Goal: Task Accomplishment & Management: Complete application form

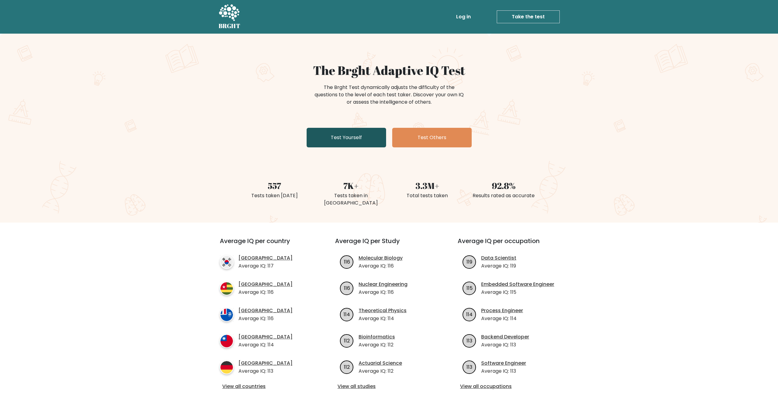
click at [352, 139] on link "Test Yourself" at bounding box center [345, 138] width 79 height 20
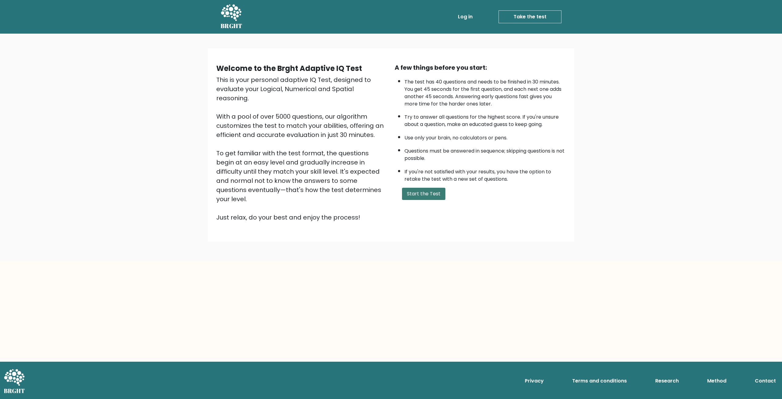
click at [423, 196] on button "Start the Test" at bounding box center [423, 194] width 43 height 12
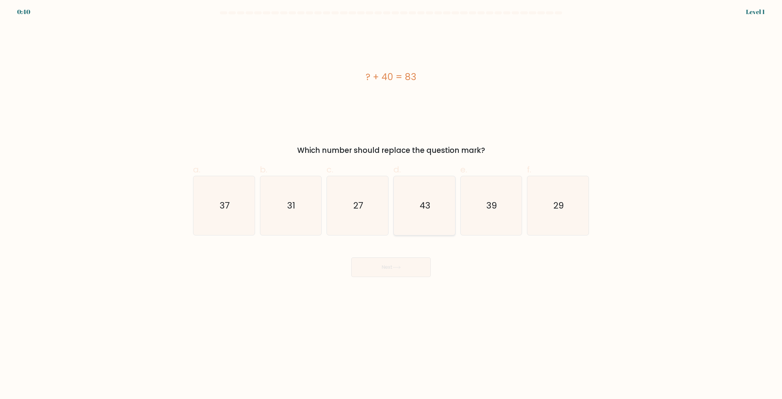
click at [422, 198] on icon "43" at bounding box center [424, 205] width 59 height 59
click at [391, 200] on input "d. 43" at bounding box center [391, 202] width 0 height 4
radio input "true"
click at [405, 260] on button "Next" at bounding box center [390, 267] width 79 height 20
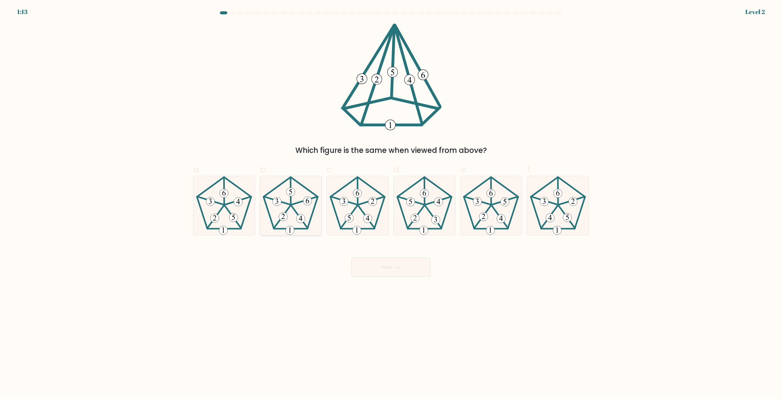
click at [293, 203] on icon at bounding box center [290, 205] width 59 height 59
click at [391, 203] on input "b." at bounding box center [391, 202] width 0 height 4
radio input "true"
click at [393, 269] on button "Next" at bounding box center [390, 267] width 79 height 20
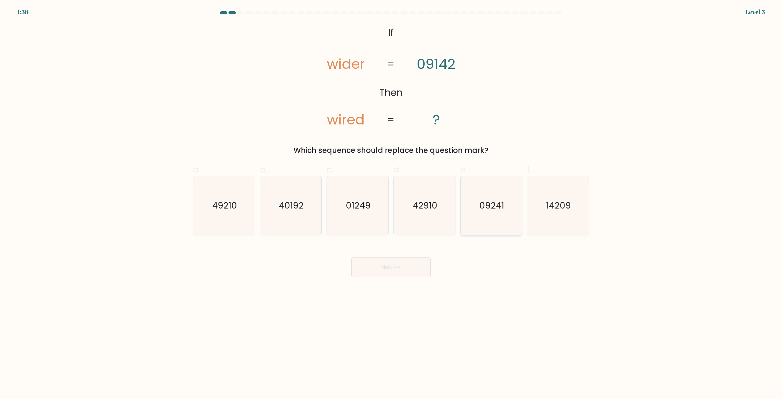
click at [489, 219] on icon "09241" at bounding box center [491, 205] width 59 height 59
click at [391, 203] on input "e. 09241" at bounding box center [391, 202] width 0 height 4
radio input "true"
click at [412, 273] on button "Next" at bounding box center [390, 267] width 79 height 20
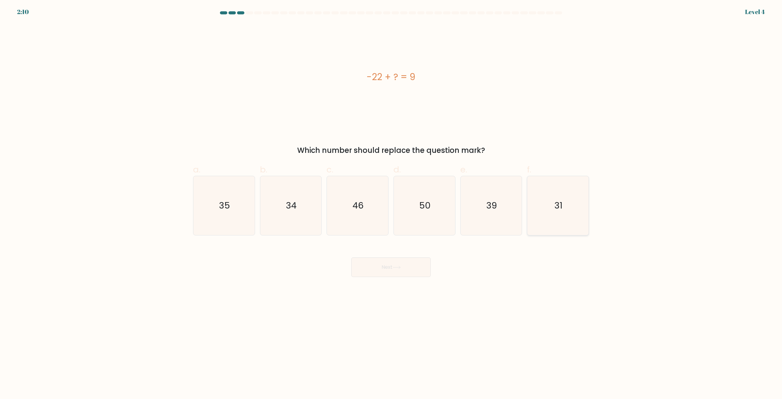
click at [585, 211] on icon "31" at bounding box center [558, 205] width 59 height 59
click at [391, 203] on input "f. 31" at bounding box center [391, 202] width 0 height 4
radio input "true"
click at [387, 269] on button "Next" at bounding box center [390, 267] width 79 height 20
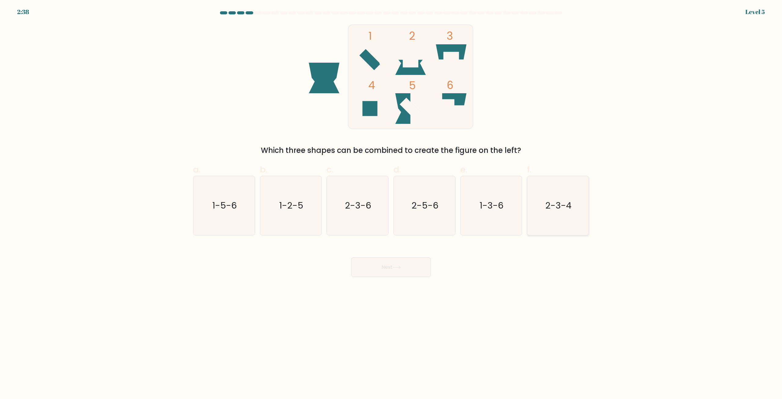
click at [562, 209] on text "2-3-4" at bounding box center [559, 206] width 26 height 12
click at [391, 203] on input "f. 2-3-4" at bounding box center [391, 202] width 0 height 4
radio input "true"
drag, startPoint x: 391, startPoint y: 269, endPoint x: 341, endPoint y: 276, distance: 50.3
click at [293, 281] on body "2:34 Level 5" at bounding box center [391, 199] width 782 height 399
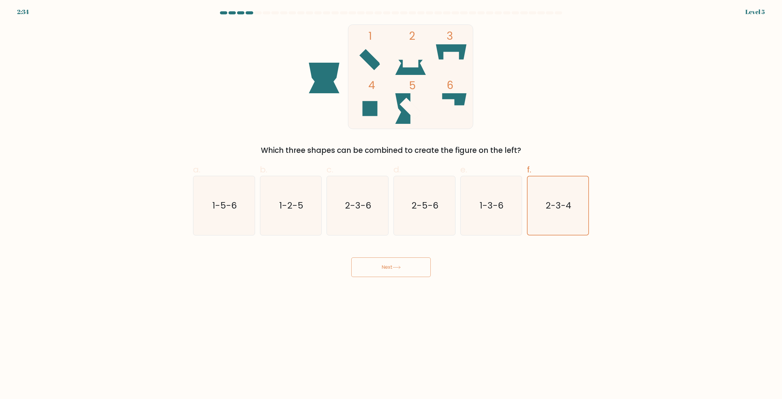
click at [378, 267] on button "Next" at bounding box center [390, 267] width 79 height 20
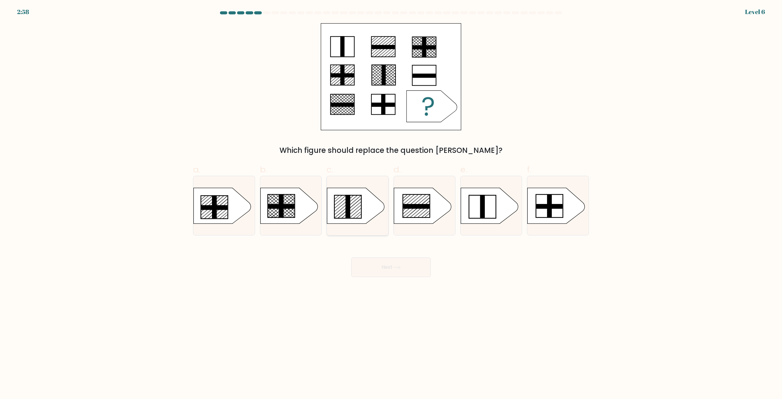
click at [348, 210] on rect at bounding box center [348, 206] width 5 height 23
click at [391, 203] on input "c." at bounding box center [391, 202] width 0 height 4
radio input "true"
click at [396, 272] on button "Next" at bounding box center [390, 267] width 79 height 20
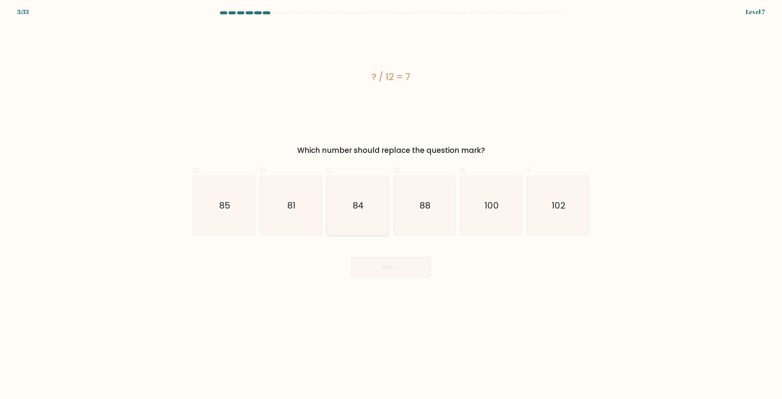
click at [366, 209] on icon "84" at bounding box center [357, 205] width 59 height 59
click at [391, 203] on input "c. 84" at bounding box center [391, 202] width 0 height 4
radio input "true"
click at [394, 266] on icon at bounding box center [397, 267] width 8 height 3
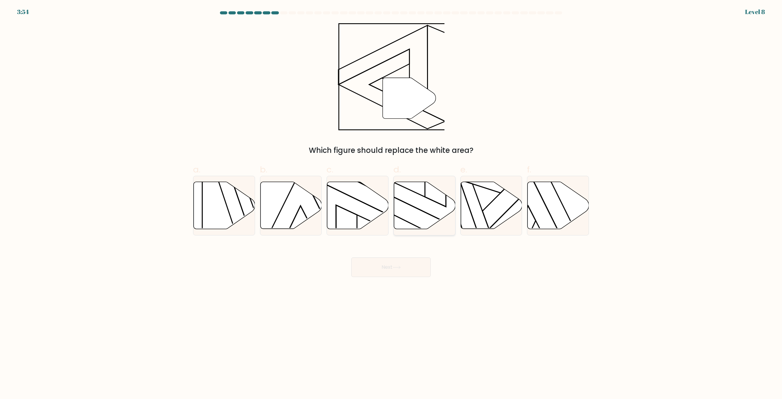
click at [420, 192] on icon at bounding box center [424, 205] width 61 height 47
click at [391, 200] on input "d." at bounding box center [391, 202] width 0 height 4
radio input "true"
click at [408, 269] on button "Next" at bounding box center [390, 267] width 79 height 20
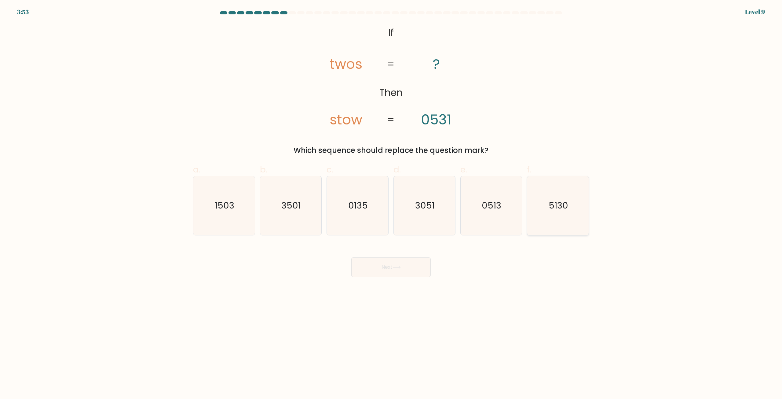
click at [554, 218] on icon "5130" at bounding box center [558, 205] width 59 height 59
click at [391, 203] on input "f. 5130" at bounding box center [391, 202] width 0 height 4
radio input "true"
click at [385, 270] on button "Next" at bounding box center [390, 267] width 79 height 20
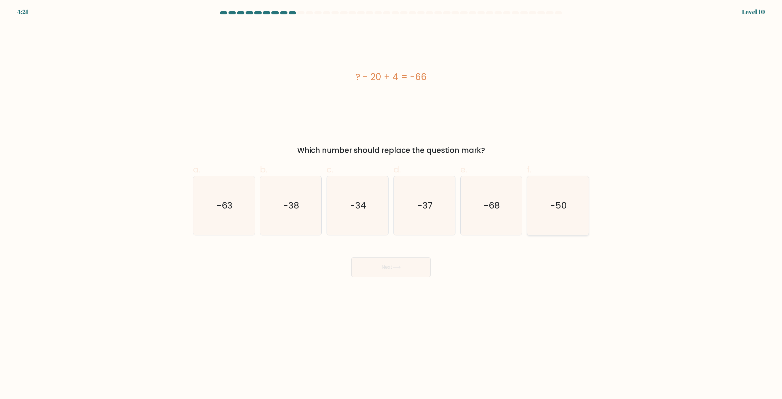
click at [579, 216] on icon "-50" at bounding box center [558, 205] width 59 height 59
click at [391, 203] on input "f. -50" at bounding box center [391, 202] width 0 height 4
radio input "true"
click at [391, 270] on button "Next" at bounding box center [390, 267] width 79 height 20
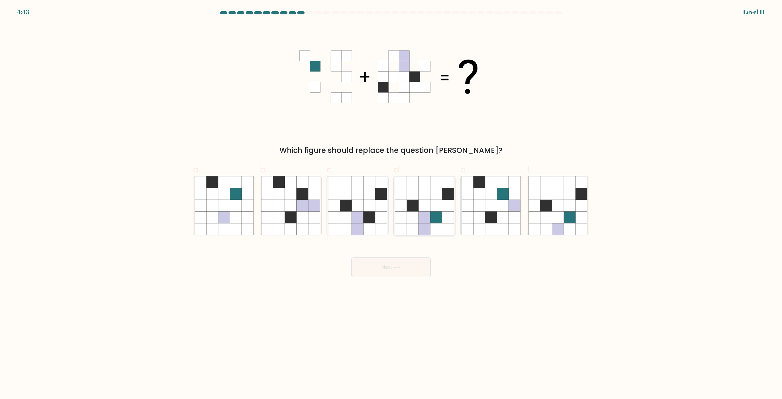
click at [425, 222] on icon at bounding box center [425, 217] width 12 height 12
click at [391, 203] on input "d." at bounding box center [391, 202] width 0 height 4
radio input "true"
click at [388, 268] on button "Next" at bounding box center [390, 267] width 79 height 20
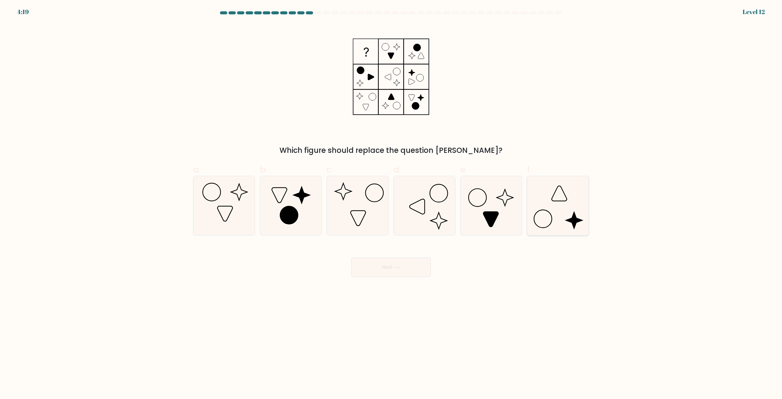
click at [570, 196] on icon at bounding box center [558, 205] width 59 height 59
click at [391, 200] on input "f." at bounding box center [391, 202] width 0 height 4
radio input "true"
click at [412, 262] on button "Next" at bounding box center [390, 267] width 79 height 20
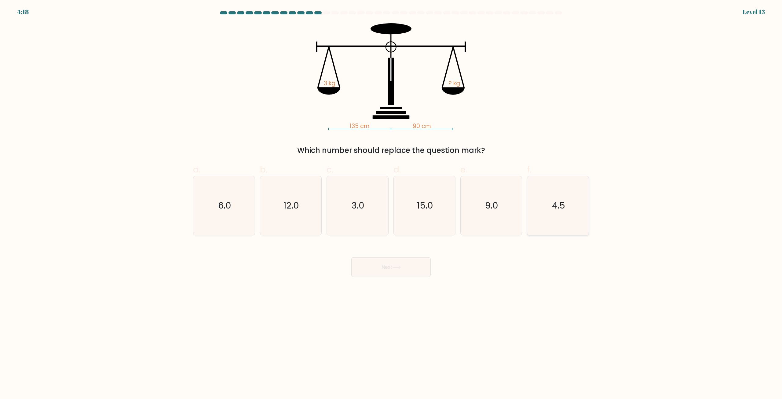
click at [573, 203] on icon "4.5" at bounding box center [558, 205] width 59 height 59
click at [391, 203] on input "f. 4.5" at bounding box center [391, 202] width 0 height 4
radio input "true"
click at [383, 266] on button "Next" at bounding box center [390, 267] width 79 height 20
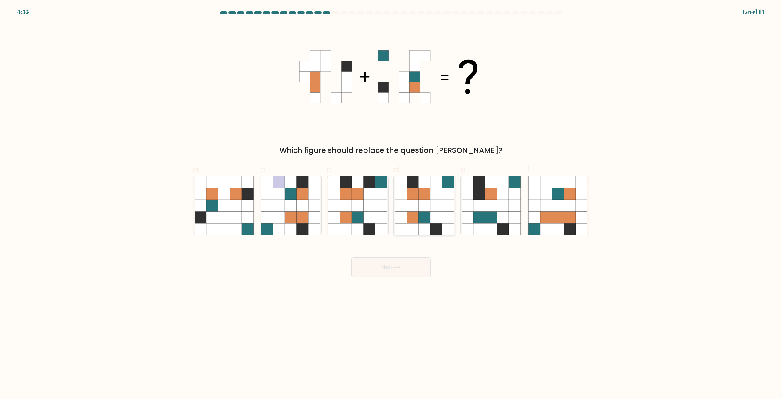
click at [436, 211] on icon at bounding box center [436, 206] width 12 height 12
click at [391, 203] on input "d." at bounding box center [391, 202] width 0 height 4
radio input "true"
click at [374, 209] on icon at bounding box center [370, 206] width 12 height 12
click at [391, 203] on input "c." at bounding box center [391, 202] width 0 height 4
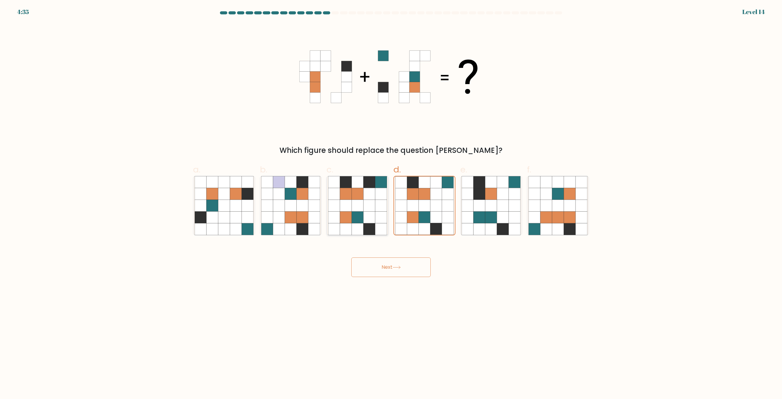
radio input "true"
click at [423, 214] on icon at bounding box center [425, 217] width 12 height 12
click at [391, 203] on input "d." at bounding box center [391, 202] width 0 height 4
radio input "true"
click at [405, 264] on button "Next" at bounding box center [390, 267] width 79 height 20
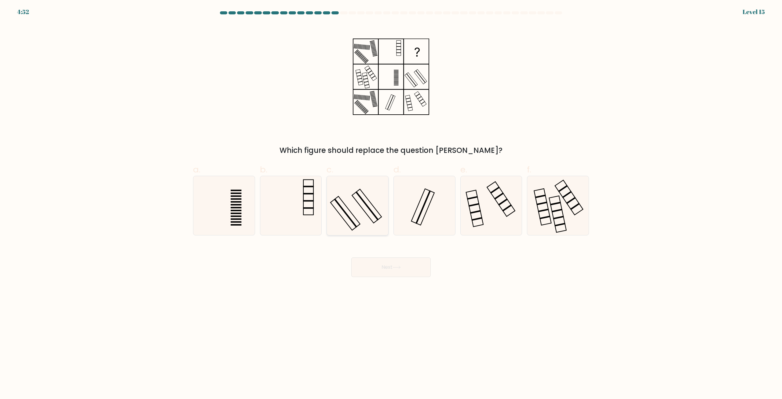
click at [364, 207] on icon at bounding box center [357, 205] width 59 height 59
click at [391, 203] on input "c." at bounding box center [391, 202] width 0 height 4
radio input "true"
click at [498, 207] on icon at bounding box center [491, 205] width 59 height 59
click at [391, 203] on input "e." at bounding box center [391, 202] width 0 height 4
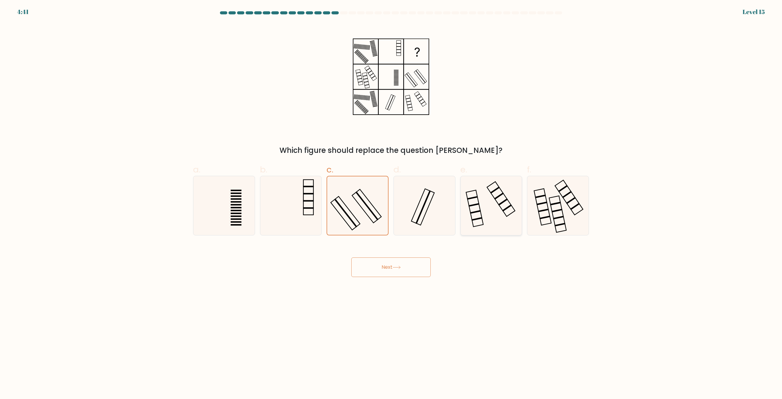
radio input "true"
drag, startPoint x: 376, startPoint y: 192, endPoint x: 377, endPoint y: 243, distance: 50.7
click at [376, 192] on icon at bounding box center [357, 205] width 59 height 59
click at [391, 200] on input "c." at bounding box center [391, 202] width 0 height 4
radio input "true"
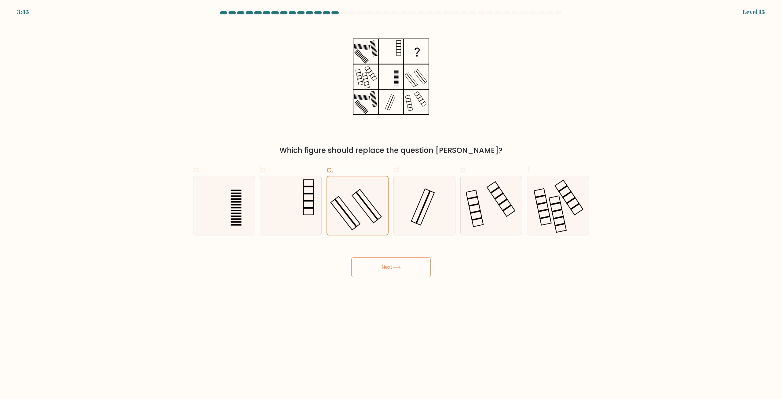
drag, startPoint x: 375, startPoint y: 251, endPoint x: 376, endPoint y: 267, distance: 16.2
click at [375, 251] on div "Next" at bounding box center [390, 260] width 403 height 34
click at [376, 267] on button "Next" at bounding box center [390, 267] width 79 height 20
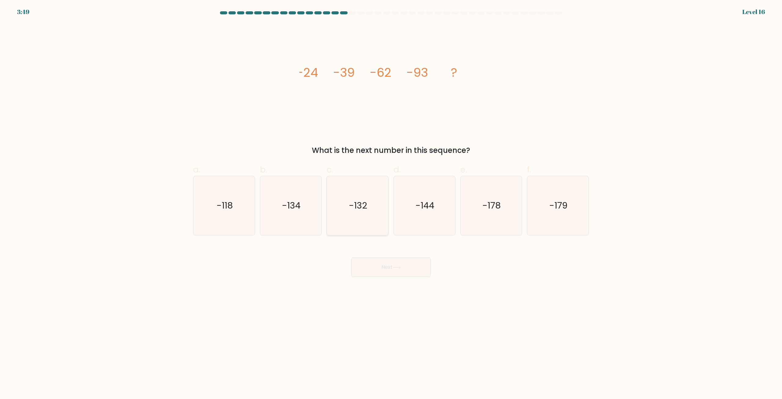
click at [356, 203] on text "-132" at bounding box center [358, 206] width 18 height 12
click at [391, 203] on input "c. -132" at bounding box center [391, 202] width 0 height 4
radio input "true"
click at [400, 269] on icon at bounding box center [397, 267] width 8 height 3
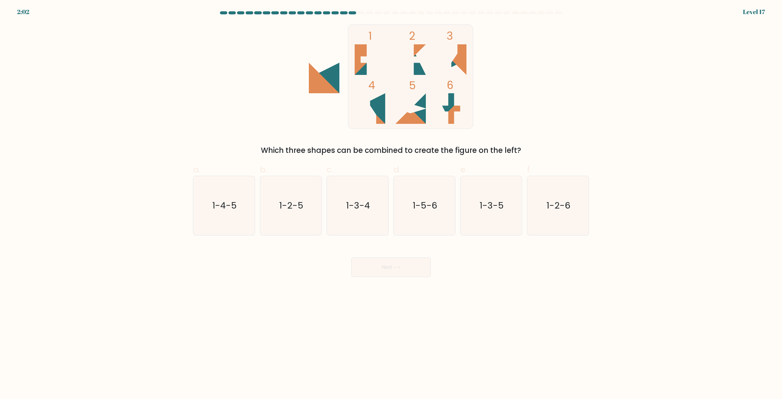
click at [342, 11] on div "2:02 Level 17" at bounding box center [391, 8] width 782 height 16
drag, startPoint x: 549, startPoint y: 200, endPoint x: 480, endPoint y: 260, distance: 91.9
click at [550, 200] on text "1-2-6" at bounding box center [559, 206] width 24 height 12
click at [391, 200] on input "f. 1-2-6" at bounding box center [391, 202] width 0 height 4
radio input "true"
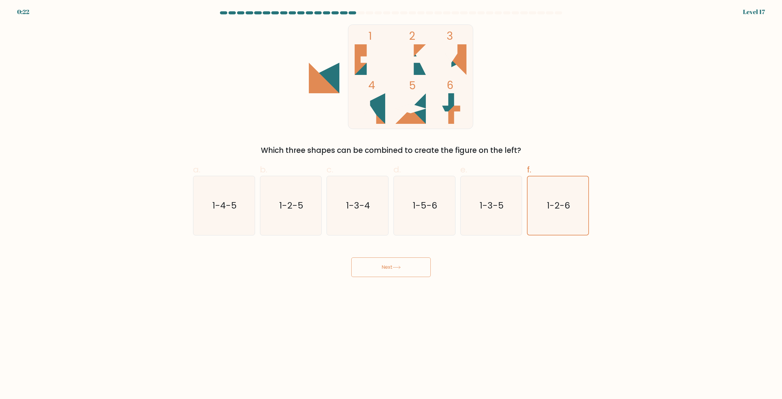
click at [399, 263] on button "Next" at bounding box center [390, 267] width 79 height 20
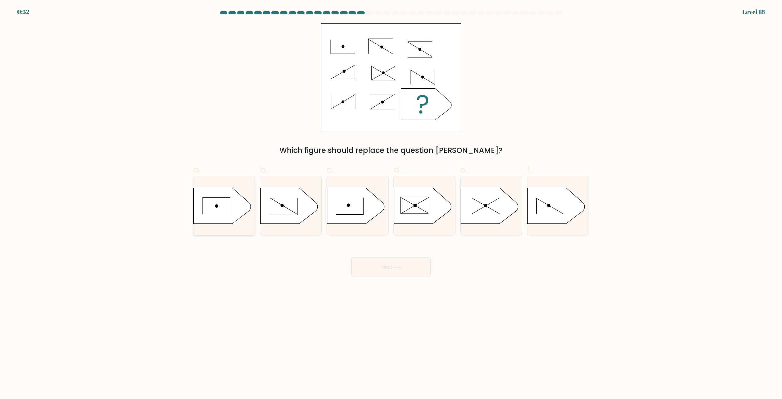
click at [227, 212] on icon at bounding box center [222, 206] width 57 height 36
click at [391, 203] on input "a." at bounding box center [391, 202] width 0 height 4
radio input "true"
click at [400, 269] on icon at bounding box center [397, 267] width 8 height 3
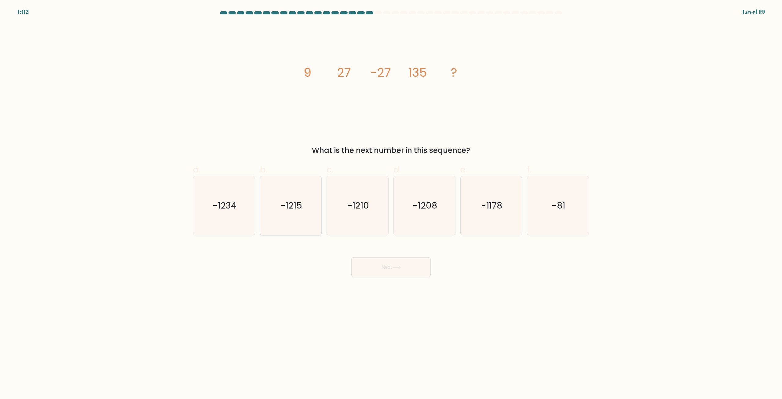
click at [299, 207] on text "-1215" at bounding box center [291, 206] width 22 height 12
click at [391, 203] on input "b. -1215" at bounding box center [391, 202] width 0 height 4
radio input "true"
click at [382, 268] on button "Next" at bounding box center [390, 267] width 79 height 20
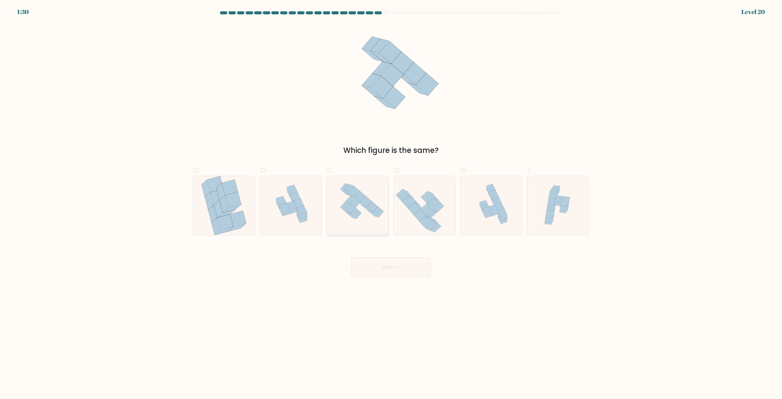
click at [357, 211] on icon at bounding box center [356, 213] width 11 height 11
click at [391, 203] on input "c." at bounding box center [391, 202] width 0 height 4
radio input "true"
click at [390, 270] on button "Next" at bounding box center [390, 267] width 79 height 20
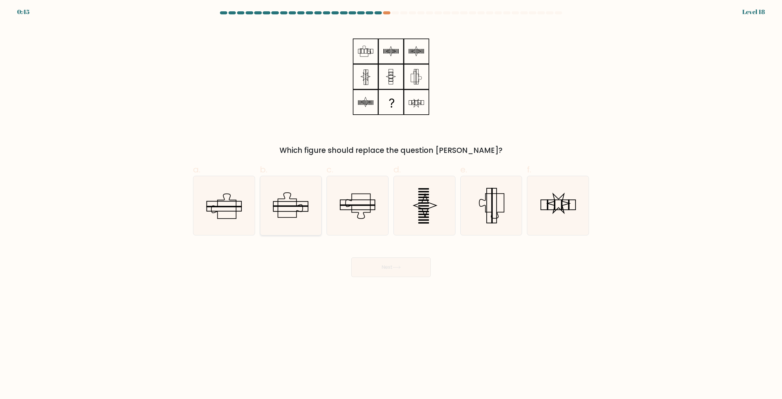
click at [297, 226] on icon at bounding box center [290, 205] width 59 height 59
click at [391, 203] on input "b." at bounding box center [391, 202] width 0 height 4
radio input "true"
drag, startPoint x: 396, startPoint y: 276, endPoint x: 272, endPoint y: 364, distance: 152.0
click at [266, 372] on body "0:43 Level 18" at bounding box center [391, 199] width 782 height 399
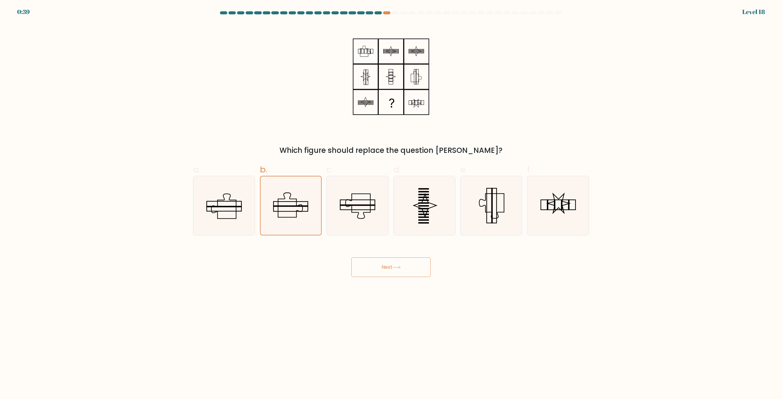
click at [404, 277] on body "0:39 Level 18" at bounding box center [391, 199] width 782 height 399
click at [401, 263] on button "Next" at bounding box center [390, 267] width 79 height 20
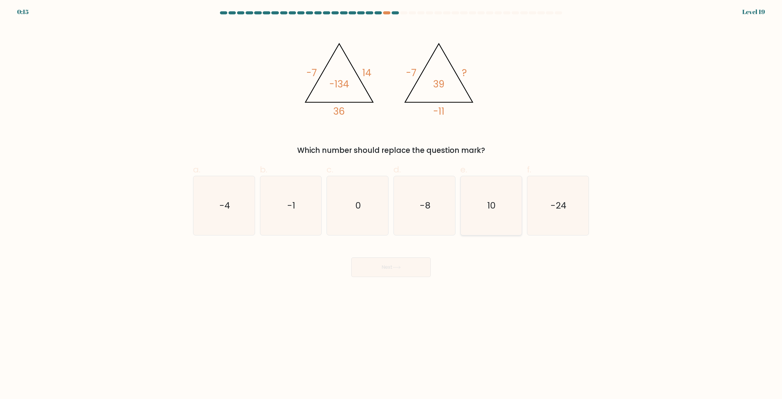
click at [483, 217] on icon "10" at bounding box center [491, 205] width 59 height 59
click at [391, 203] on input "e. 10" at bounding box center [391, 202] width 0 height 4
radio input "true"
click at [407, 266] on button "Next" at bounding box center [390, 267] width 79 height 20
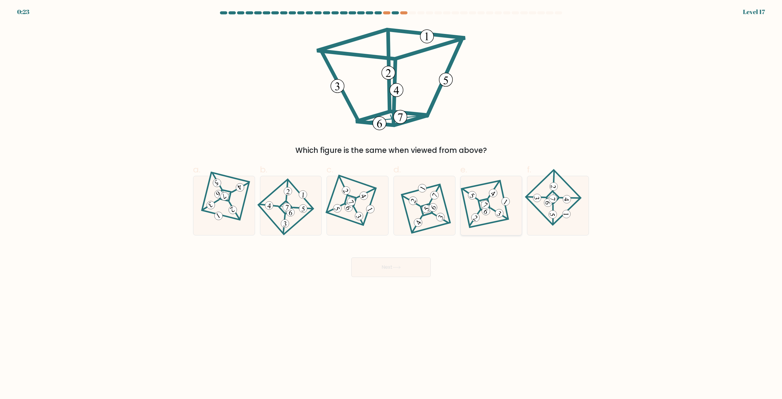
click at [483, 218] on icon at bounding box center [491, 205] width 41 height 47
click at [391, 203] on input "e." at bounding box center [391, 202] width 0 height 4
radio input "true"
click at [392, 272] on button "Next" at bounding box center [390, 267] width 79 height 20
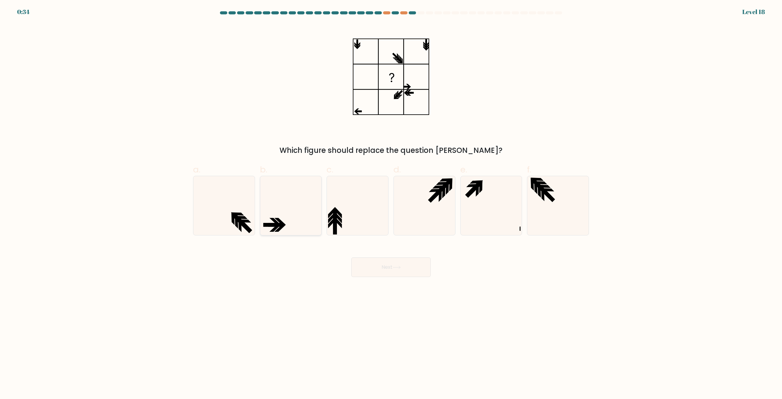
click at [288, 221] on icon at bounding box center [290, 205] width 59 height 59
click at [391, 203] on input "b." at bounding box center [391, 202] width 0 height 4
radio input "true"
click at [374, 264] on button "Next" at bounding box center [390, 267] width 79 height 20
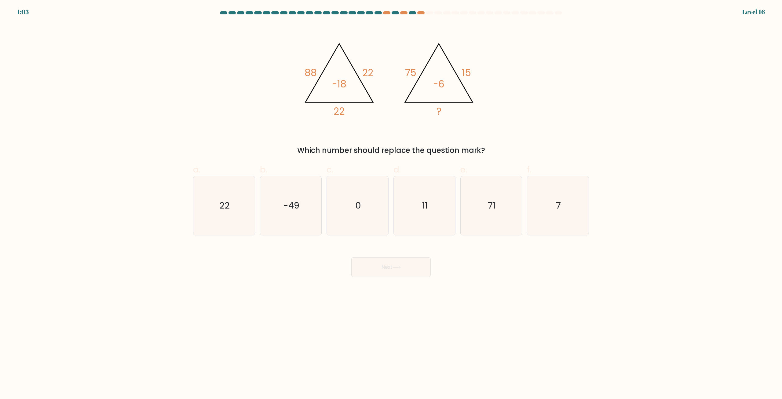
click at [387, 15] on div at bounding box center [390, 13] width 403 height 5
click at [387, 12] on div at bounding box center [386, 12] width 7 height 3
click at [384, 13] on div at bounding box center [386, 12] width 7 height 3
click at [387, 12] on div at bounding box center [386, 12] width 7 height 3
click at [370, 12] on div at bounding box center [369, 12] width 7 height 3
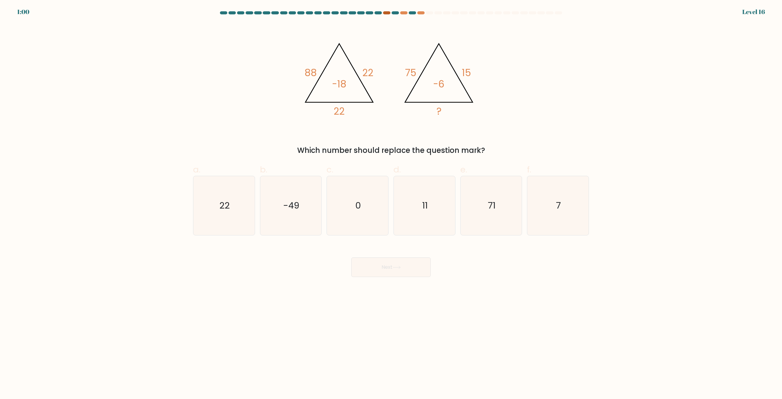
click at [390, 13] on div at bounding box center [386, 12] width 7 height 3
drag, startPoint x: 441, startPoint y: 13, endPoint x: 437, endPoint y: 13, distance: 4.6
click at [441, 13] on div at bounding box center [437, 12] width 7 height 3
click at [416, 13] on at bounding box center [390, 12] width 343 height 3
click at [405, 14] on div at bounding box center [403, 12] width 7 height 3
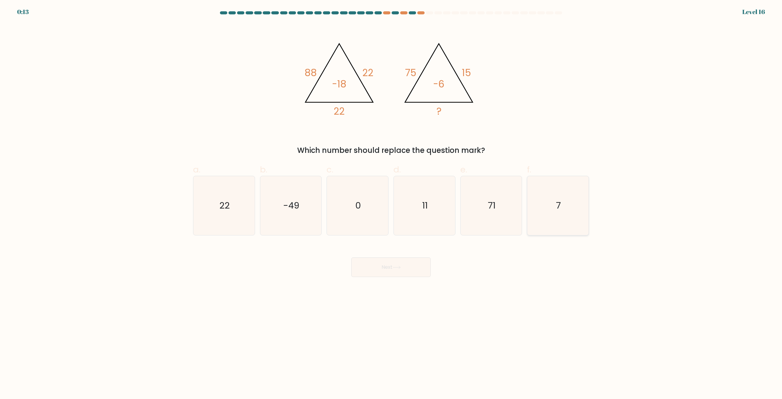
click at [566, 199] on icon "7" at bounding box center [558, 205] width 59 height 59
click at [391, 200] on input "f. 7" at bounding box center [391, 202] width 0 height 4
radio input "true"
click at [398, 272] on button "Next" at bounding box center [390, 267] width 79 height 20
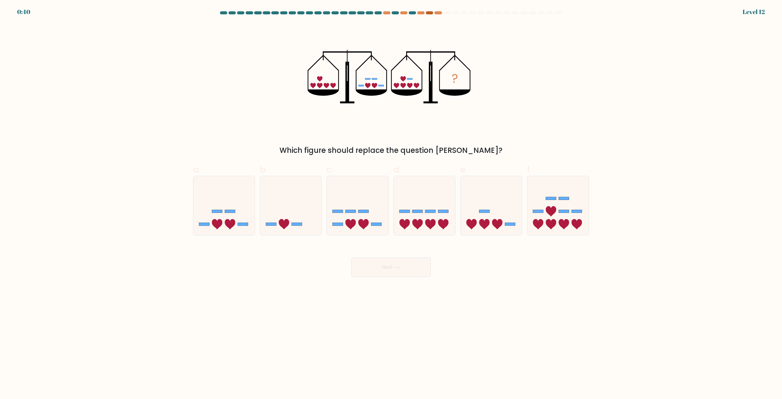
click at [432, 12] on div at bounding box center [429, 12] width 7 height 3
click at [430, 13] on div at bounding box center [429, 12] width 7 height 3
click at [426, 12] on at bounding box center [390, 12] width 343 height 3
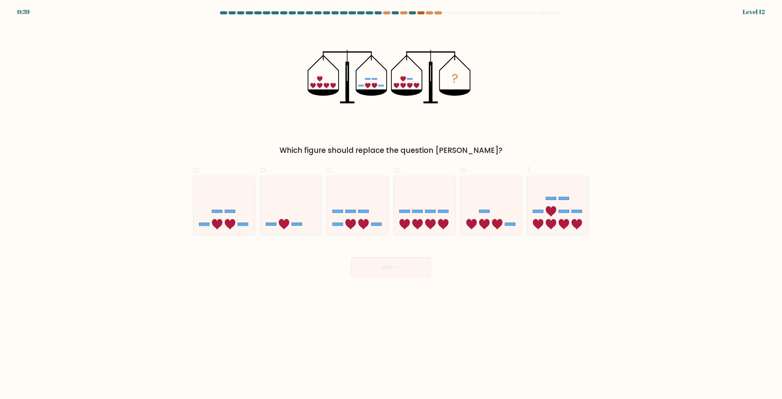
click at [424, 12] on at bounding box center [390, 12] width 343 height 3
click at [420, 12] on div at bounding box center [420, 12] width 7 height 3
click at [419, 11] on div at bounding box center [420, 12] width 7 height 3
drag, startPoint x: 419, startPoint y: 11, endPoint x: 438, endPoint y: 0, distance: 22.4
click at [418, 11] on div at bounding box center [420, 12] width 7 height 3
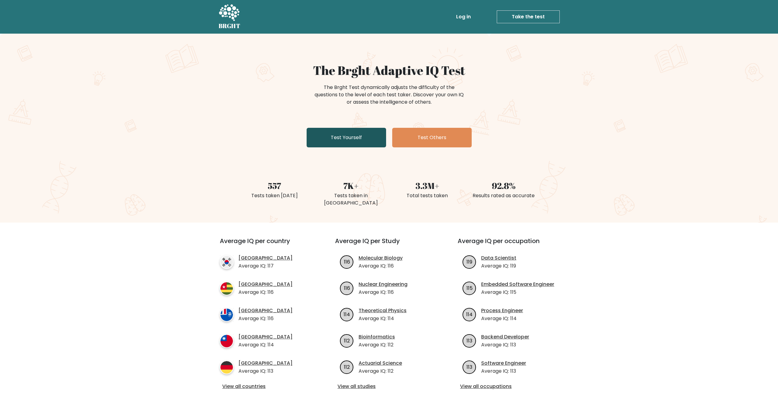
click at [362, 141] on link "Test Yourself" at bounding box center [345, 138] width 79 height 20
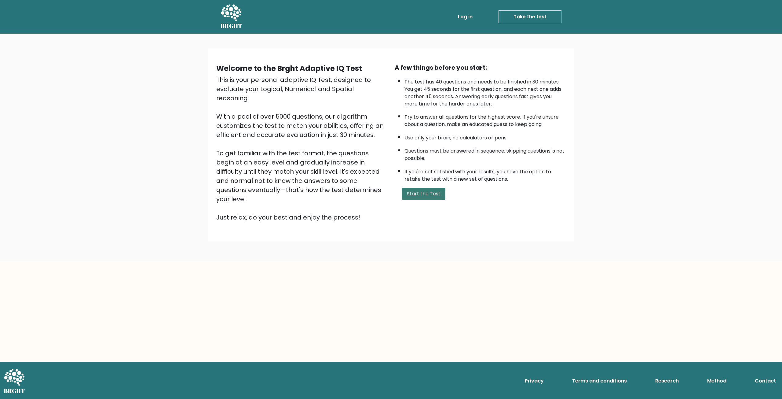
click at [432, 196] on button "Start the Test" at bounding box center [423, 194] width 43 height 12
